Goal: Information Seeking & Learning: Understand process/instructions

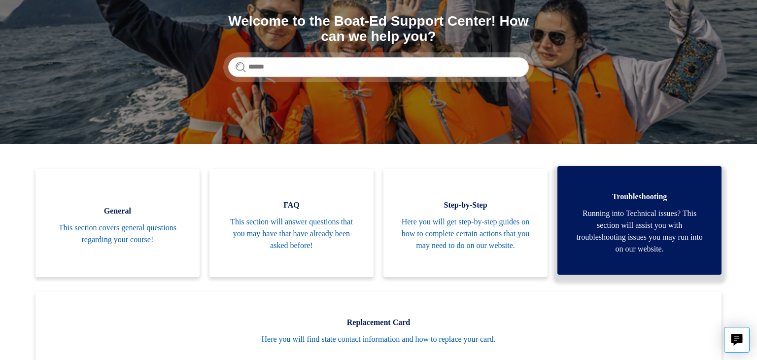
scroll to position [128, 0]
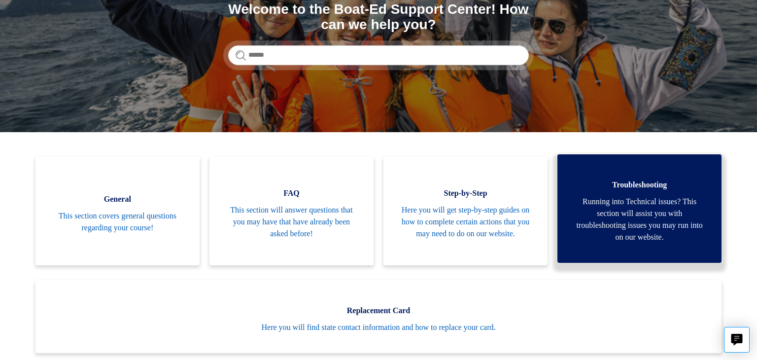
click at [625, 209] on span "Running into Technical issues? This section will assist you with troubleshootin…" at bounding box center [639, 219] width 135 height 47
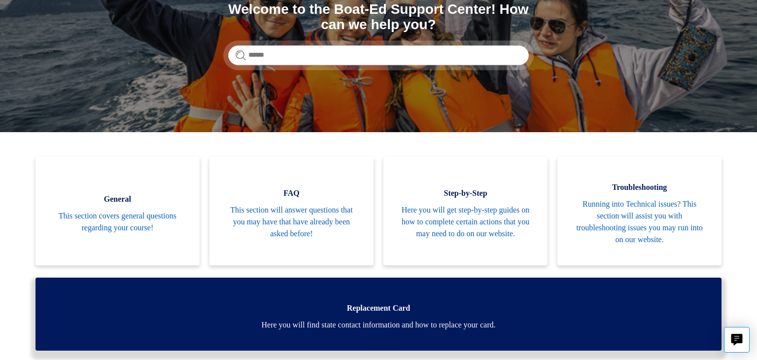
click at [367, 324] on span "Here you will find state contact information and how to replace your card." at bounding box center [378, 325] width 656 height 12
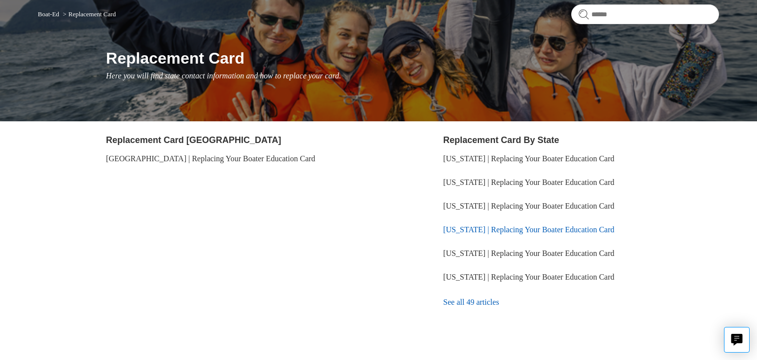
scroll to position [87, 0]
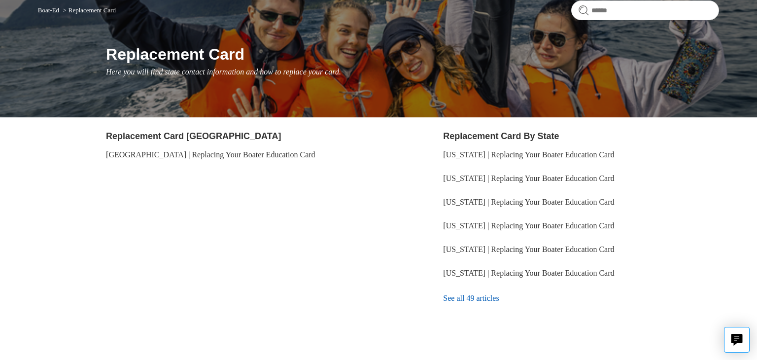
click at [464, 297] on link "See all 49 articles" at bounding box center [581, 298] width 276 height 27
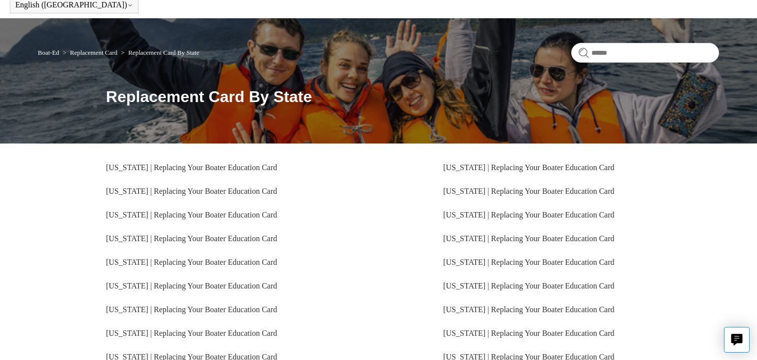
scroll to position [57, 0]
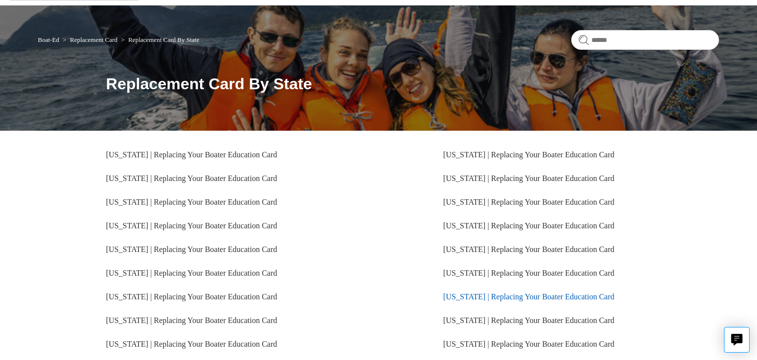
click at [452, 294] on link "[US_STATE] | Replacing Your Boater Education Card" at bounding box center [528, 296] width 171 height 8
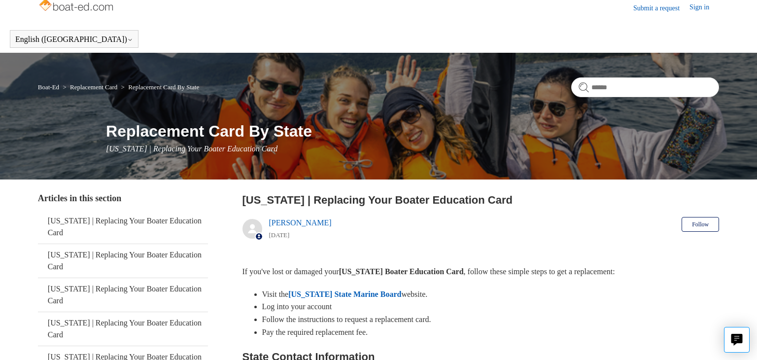
scroll to position [10, 0]
click at [347, 295] on link "[US_STATE] State Marine Board" at bounding box center [344, 294] width 113 height 8
